Goal: Task Accomplishment & Management: Manage account settings

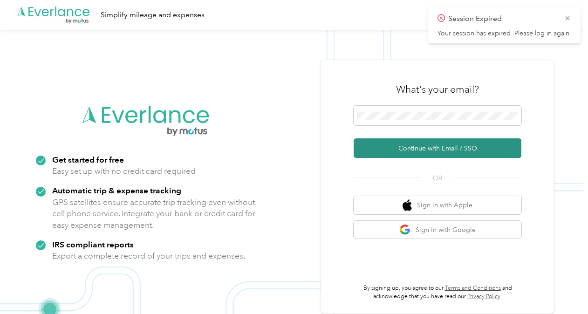
click at [426, 145] on button "Continue with Email / SSO" at bounding box center [438, 148] width 168 height 20
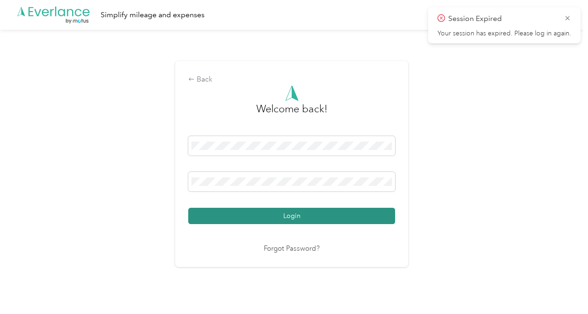
click at [288, 219] on button "Login" at bounding box center [291, 216] width 207 height 16
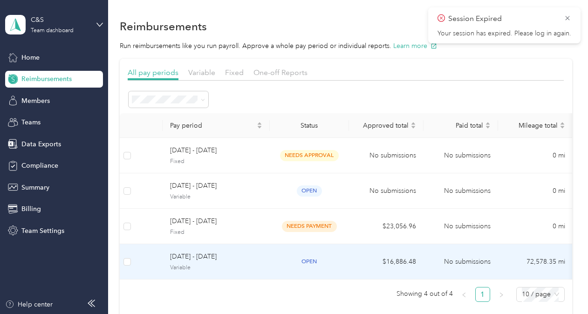
click at [212, 259] on span "[DATE] - [DATE]" at bounding box center [216, 257] width 92 height 10
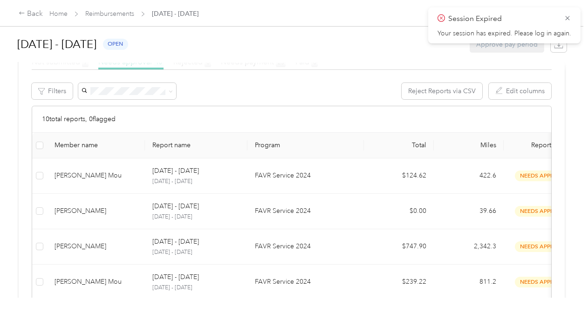
scroll to position [243, 0]
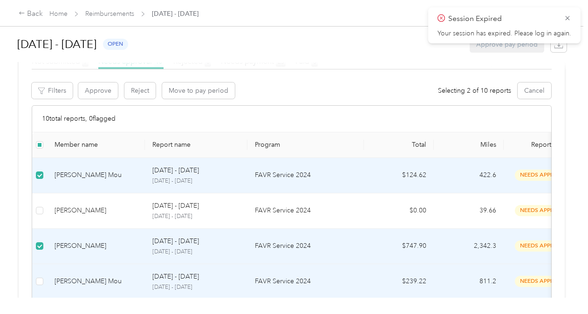
click at [44, 281] on td at bounding box center [39, 281] width 15 height 35
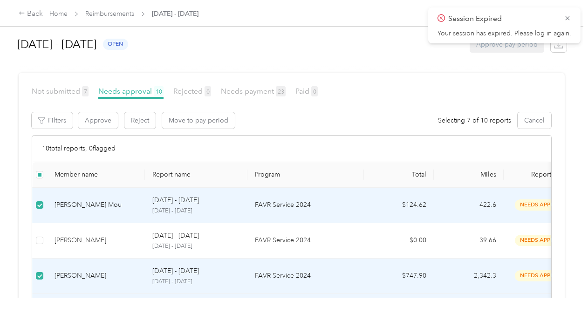
scroll to position [203, 0]
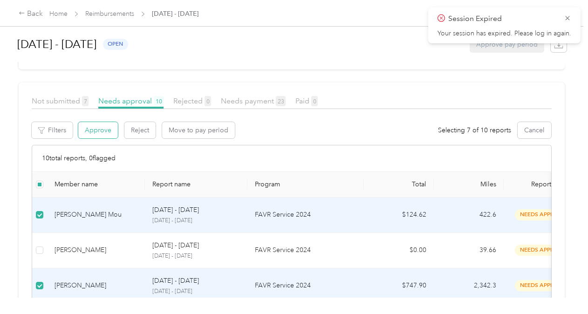
click at [103, 125] on button "Approve" at bounding box center [98, 130] width 40 height 16
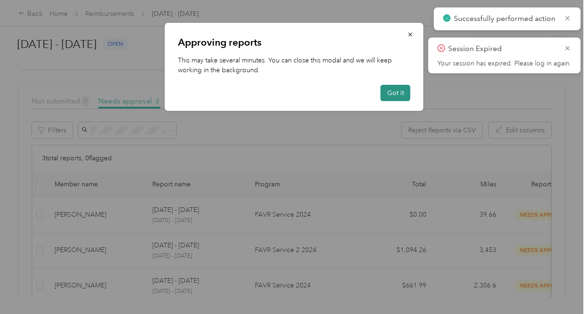
click at [388, 97] on button "Got it" at bounding box center [396, 93] width 30 height 16
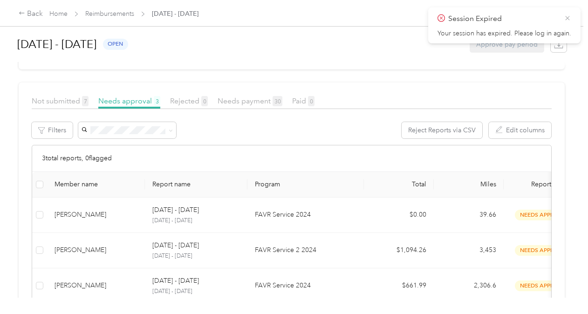
click at [566, 19] on icon at bounding box center [567, 18] width 7 height 8
click at [60, 96] on span "Not submitted 7" at bounding box center [60, 100] width 57 height 9
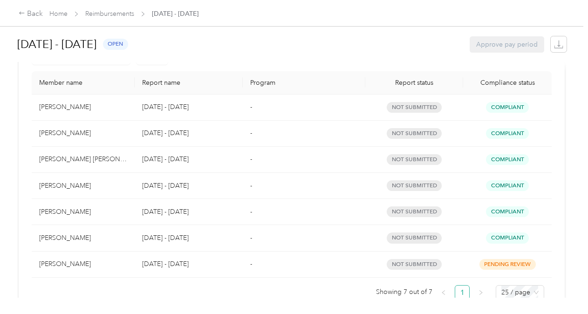
scroll to position [276, 0]
click at [90, 211] on div "[PERSON_NAME]" at bounding box center [83, 212] width 88 height 10
